Goal: Check status: Check status

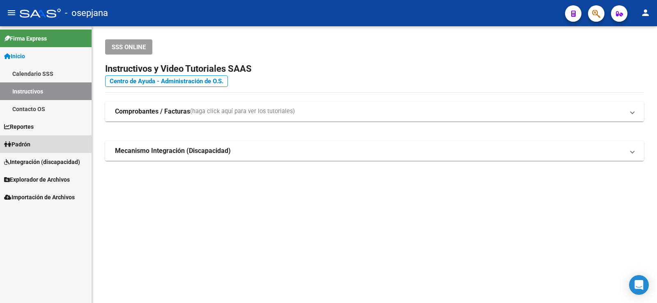
click at [38, 142] on link "Padrón" at bounding box center [46, 144] width 92 height 18
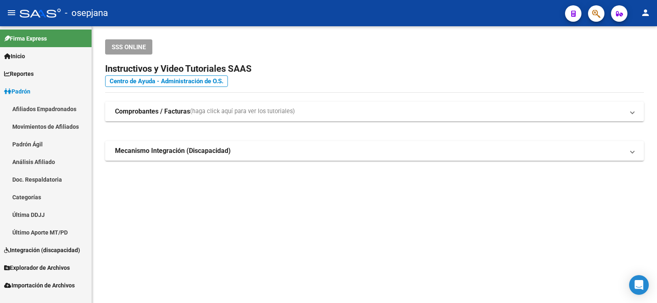
click at [34, 144] on link "Padrón Ágil" at bounding box center [46, 144] width 92 height 18
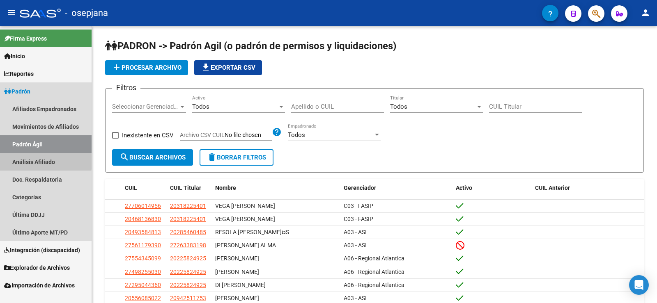
click at [30, 160] on link "Análisis Afiliado" at bounding box center [46, 162] width 92 height 18
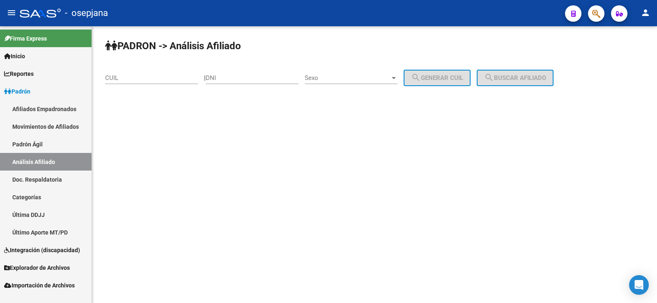
click at [124, 80] on input "CUIL" at bounding box center [151, 77] width 93 height 7
paste input "20-41144164-5"
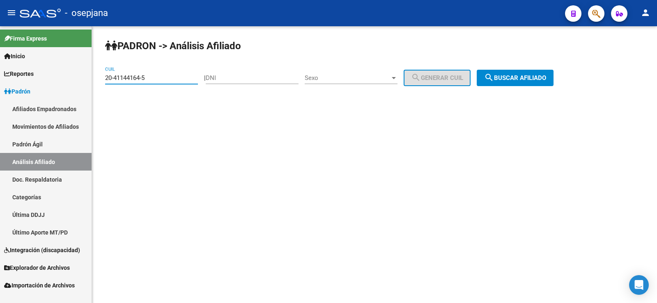
type input "20-41144164-5"
click at [505, 72] on button "search Buscar afiliado" at bounding box center [515, 78] width 77 height 16
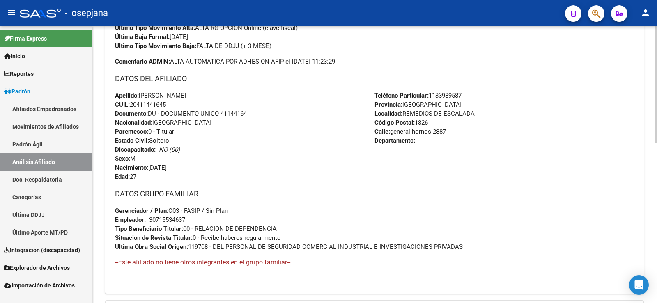
scroll to position [379, 0]
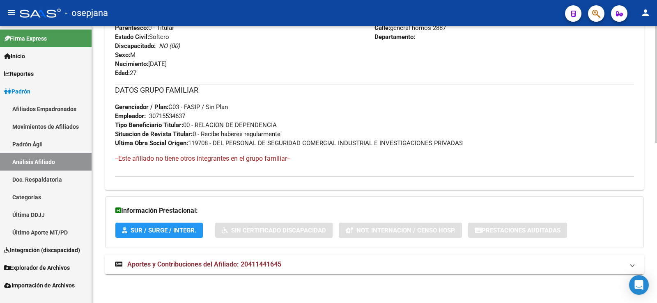
click at [184, 266] on span "Aportes y Contribuciones del Afiliado: 20411441645" at bounding box center [204, 265] width 154 height 8
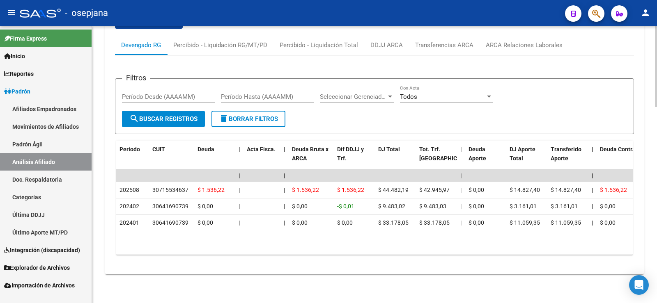
scroll to position [672, 0]
